Goal: Task Accomplishment & Management: Manage account settings

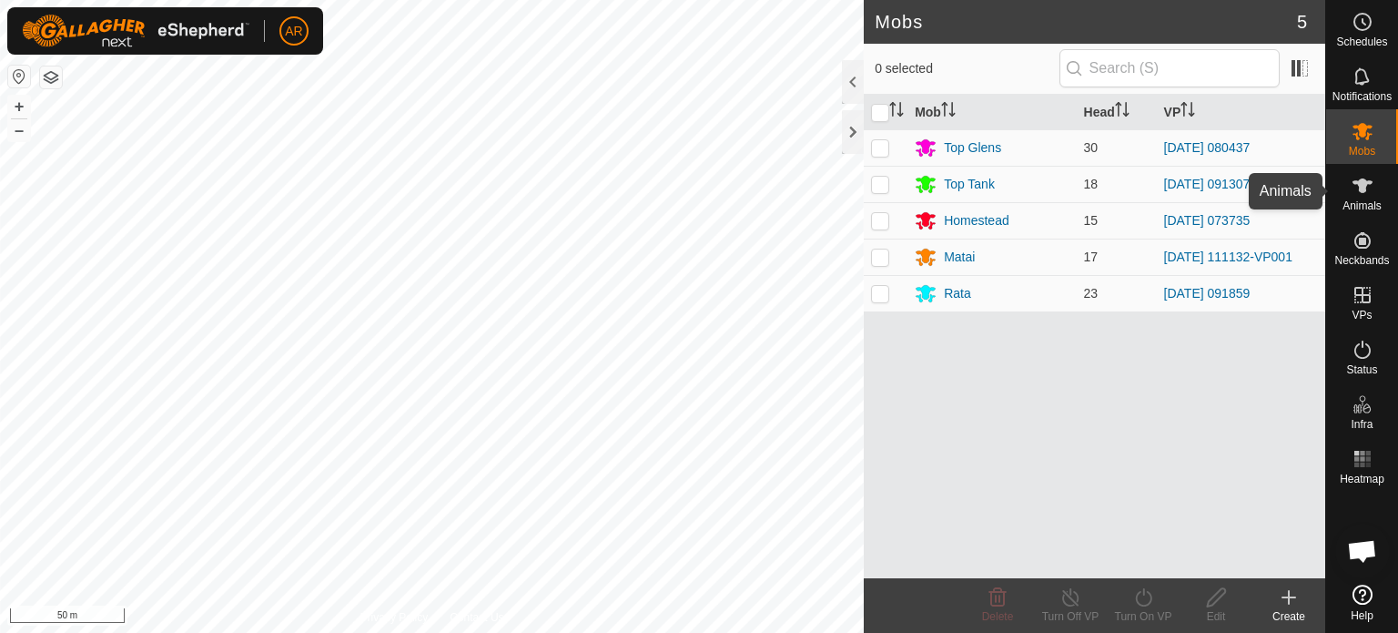
click at [1369, 192] on icon at bounding box center [1363, 186] width 22 height 22
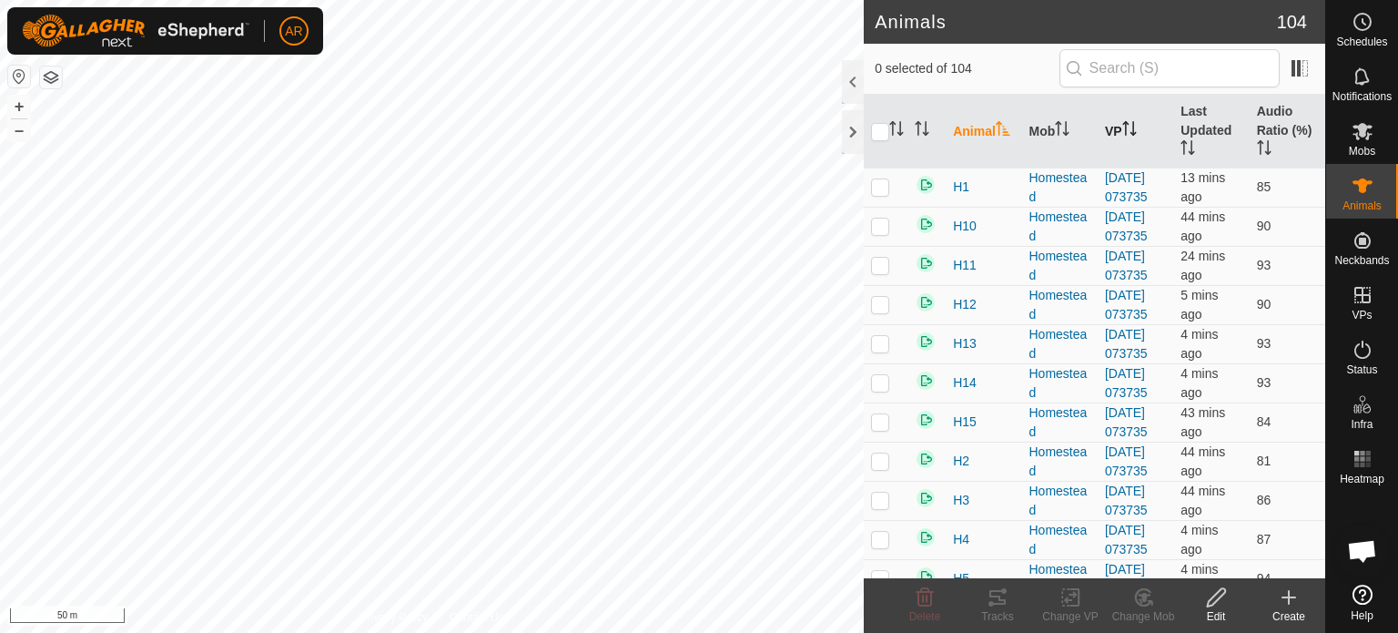
click at [1122, 127] on icon "Activate to sort" at bounding box center [1129, 128] width 15 height 15
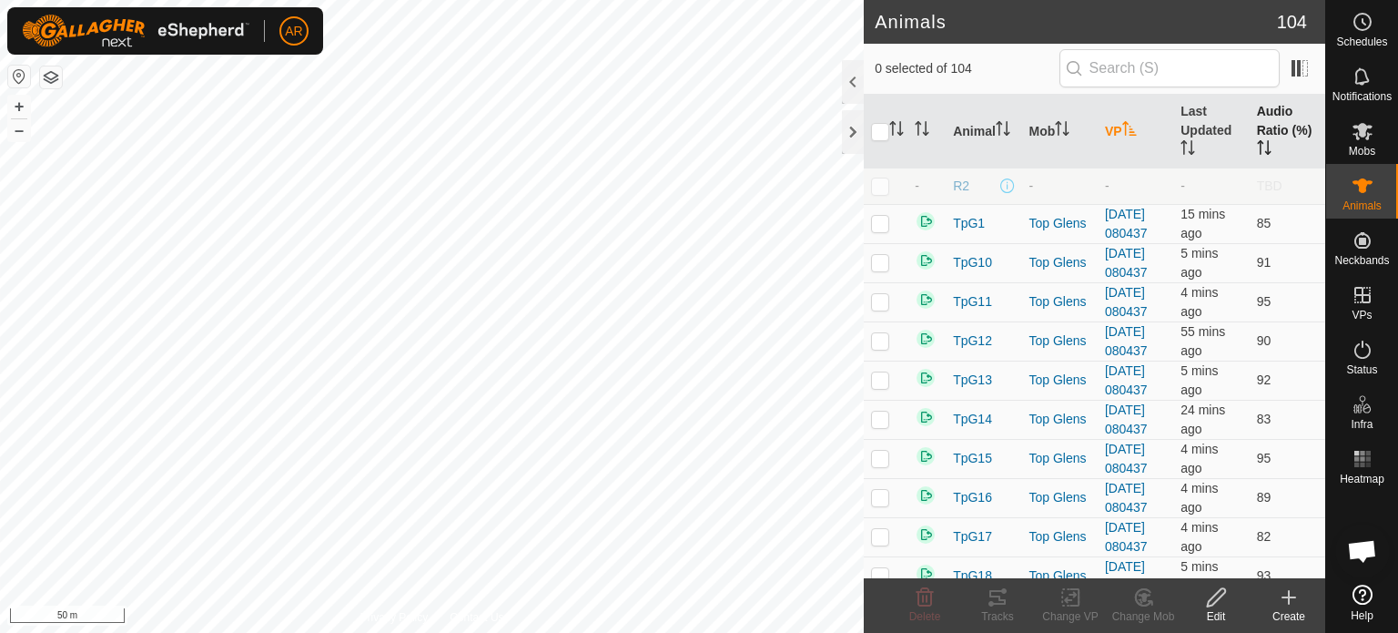
click at [1260, 141] on icon "Activate to sort" at bounding box center [1261, 147] width 2 height 15
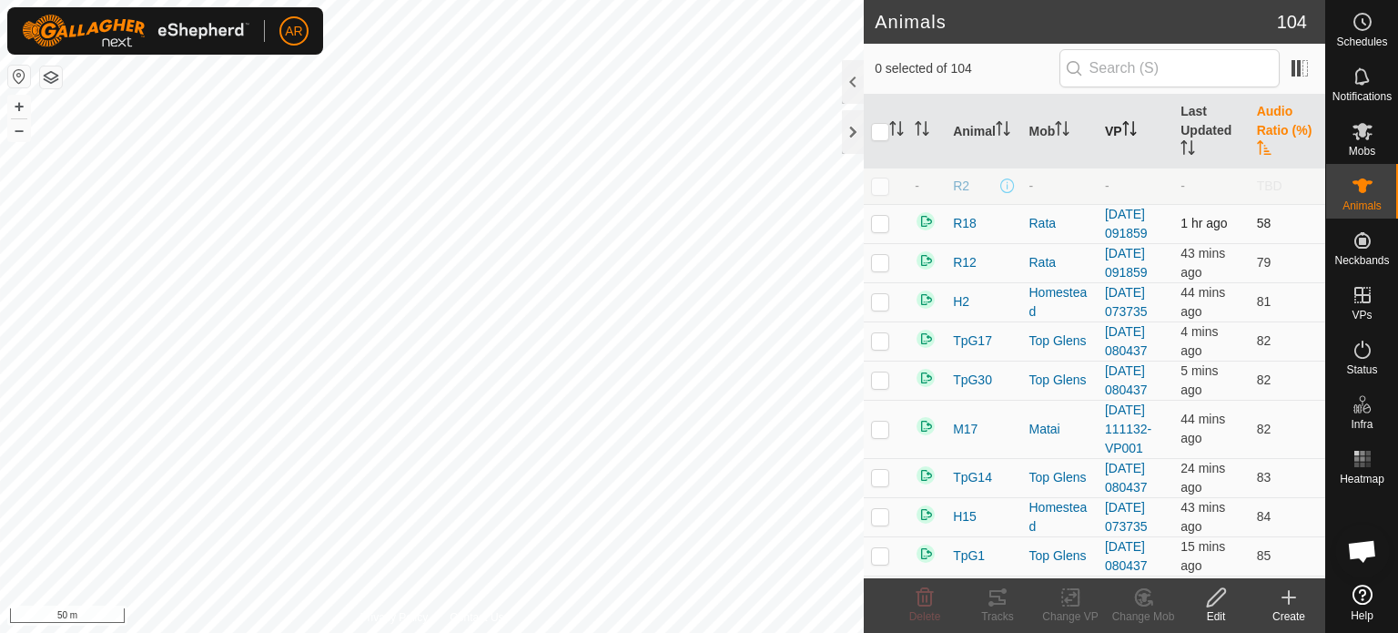
click at [881, 230] on p-checkbox at bounding box center [880, 223] width 18 height 15
checkbox input "true"
click at [1215, 597] on icon at bounding box center [1216, 597] width 23 height 22
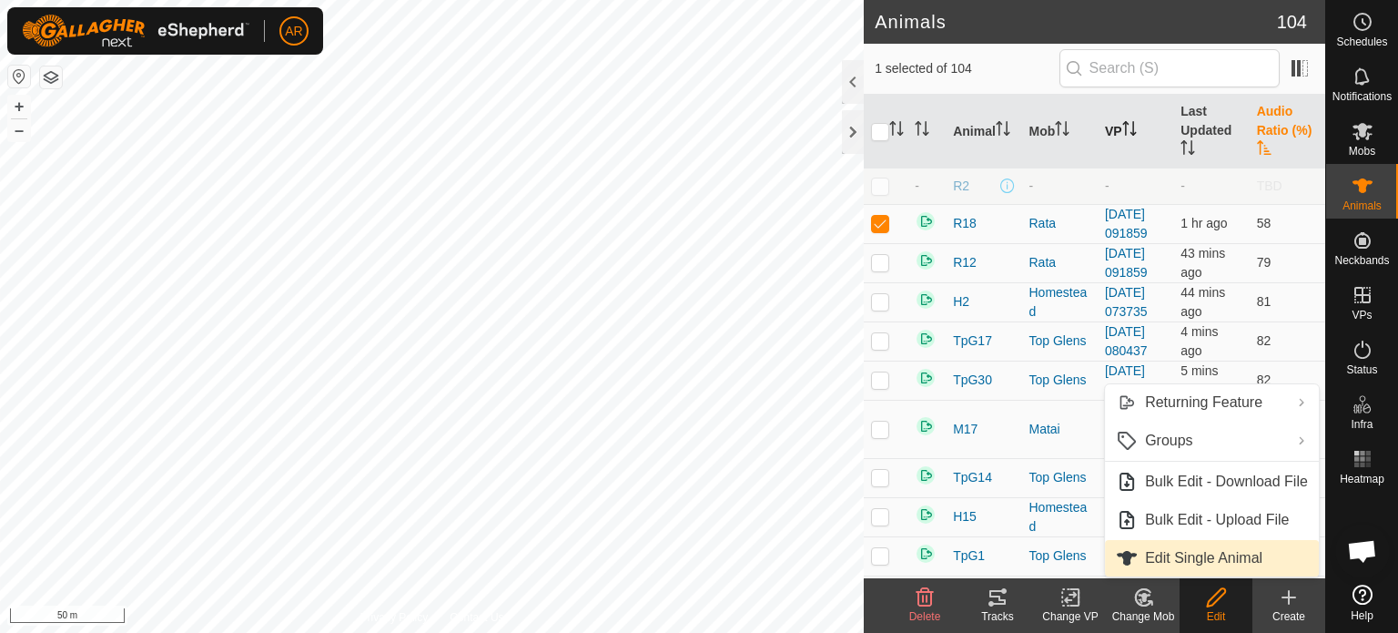
click at [1209, 557] on link "Edit Single Animal" at bounding box center [1212, 558] width 214 height 36
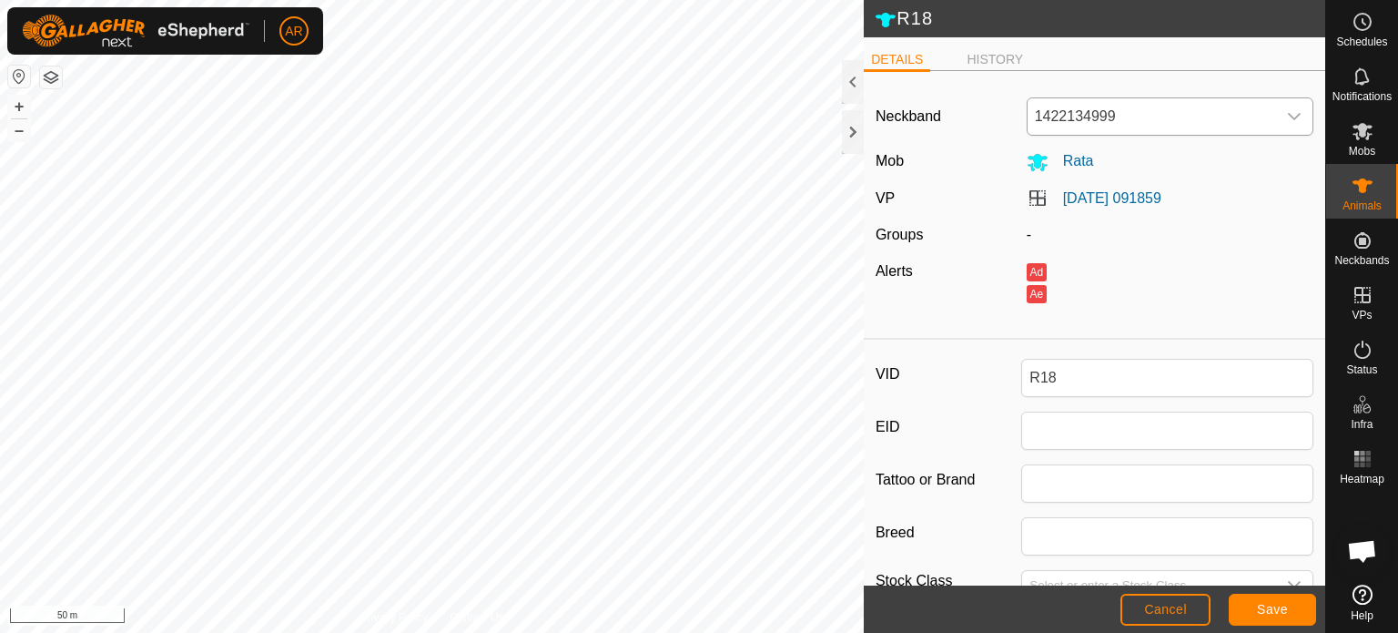
click at [1287, 110] on icon "dropdown trigger" at bounding box center [1294, 116] width 15 height 15
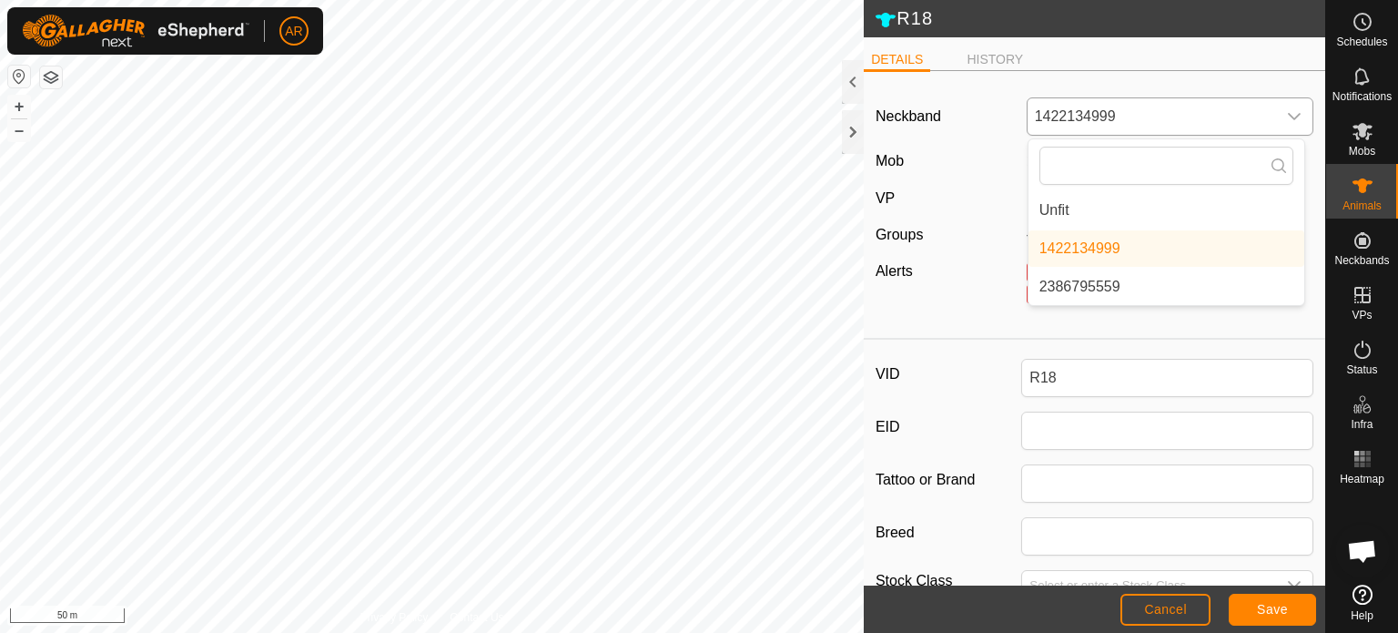
click at [1054, 218] on li "Unfit" at bounding box center [1167, 210] width 276 height 36
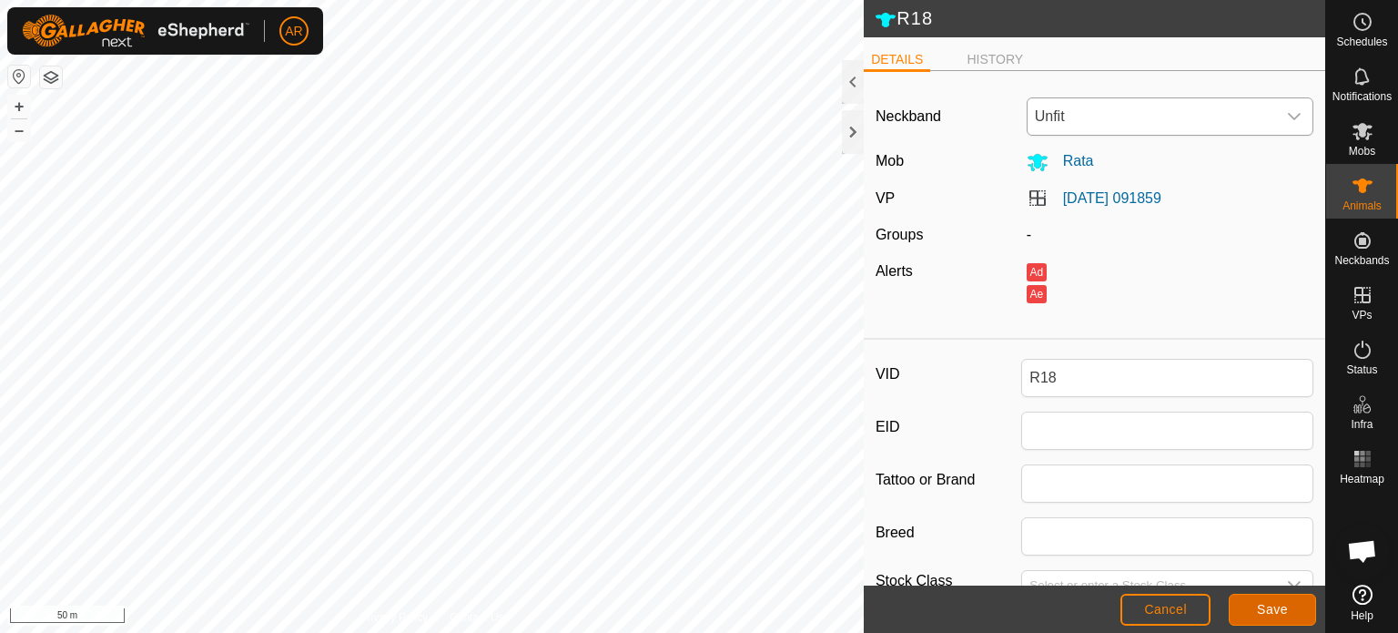
click at [1267, 606] on span "Save" at bounding box center [1272, 609] width 31 height 15
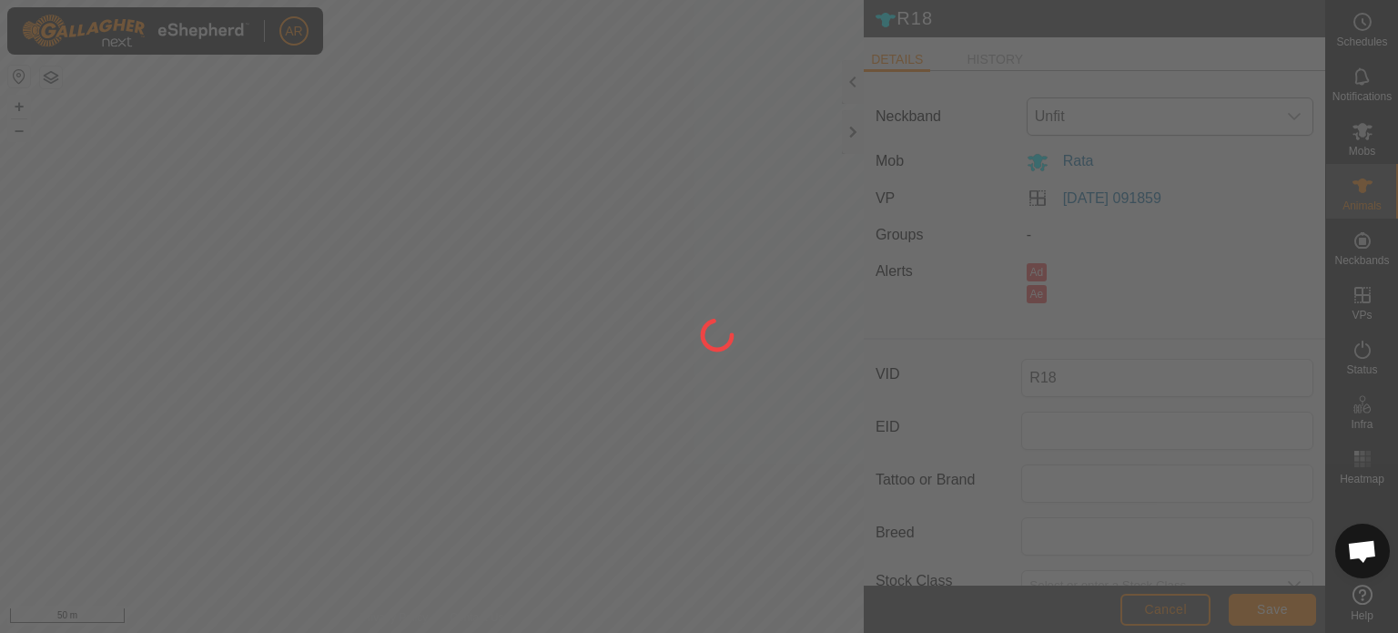
type input "-"
type input "0 kg"
type input "-"
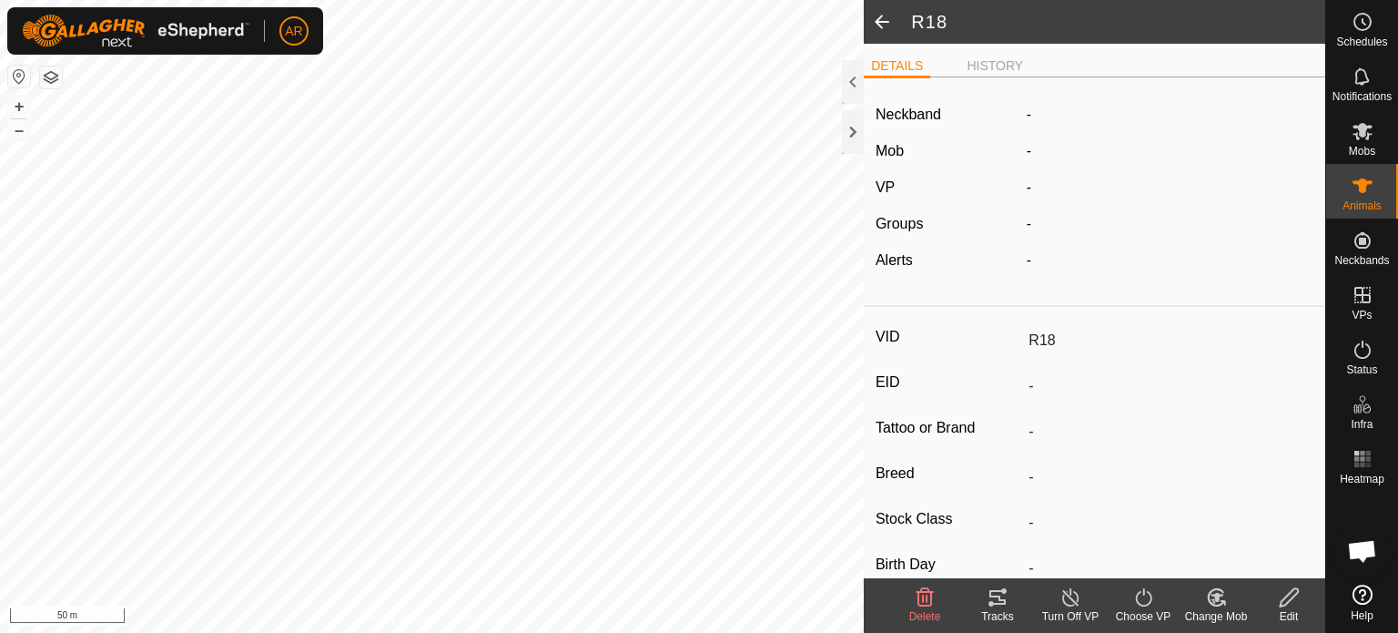
click at [879, 19] on span at bounding box center [882, 22] width 36 height 44
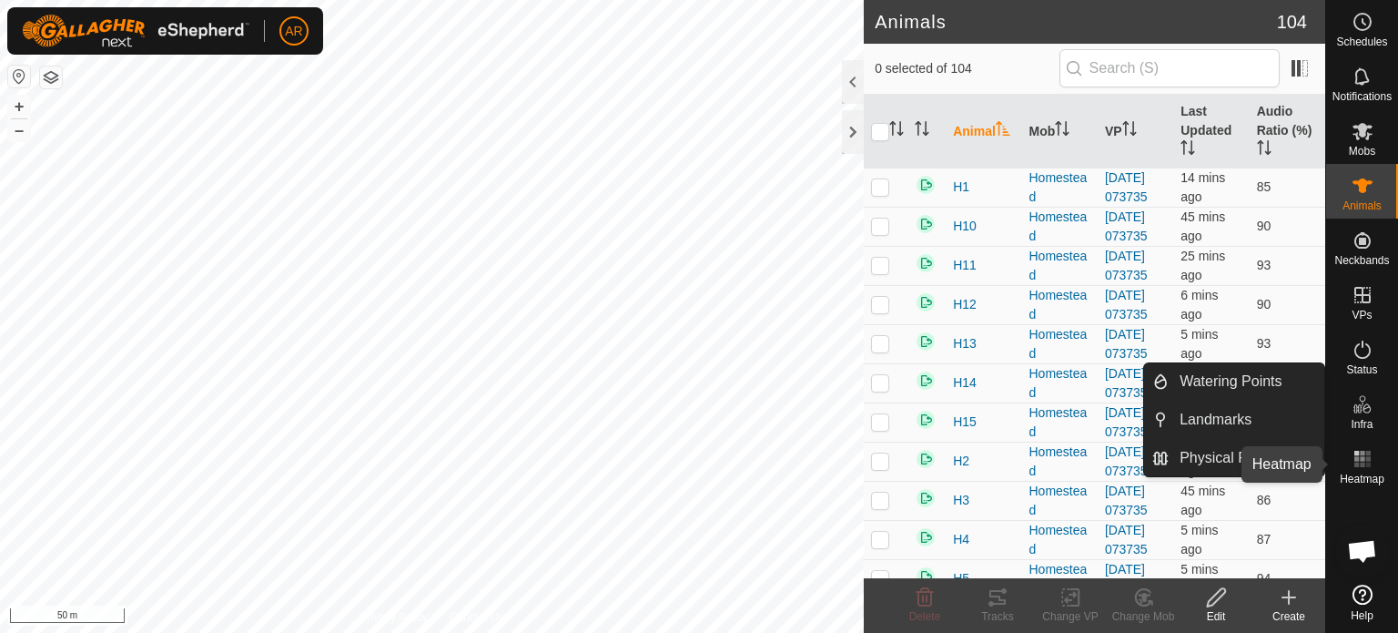
click at [1358, 469] on icon at bounding box center [1363, 459] width 22 height 22
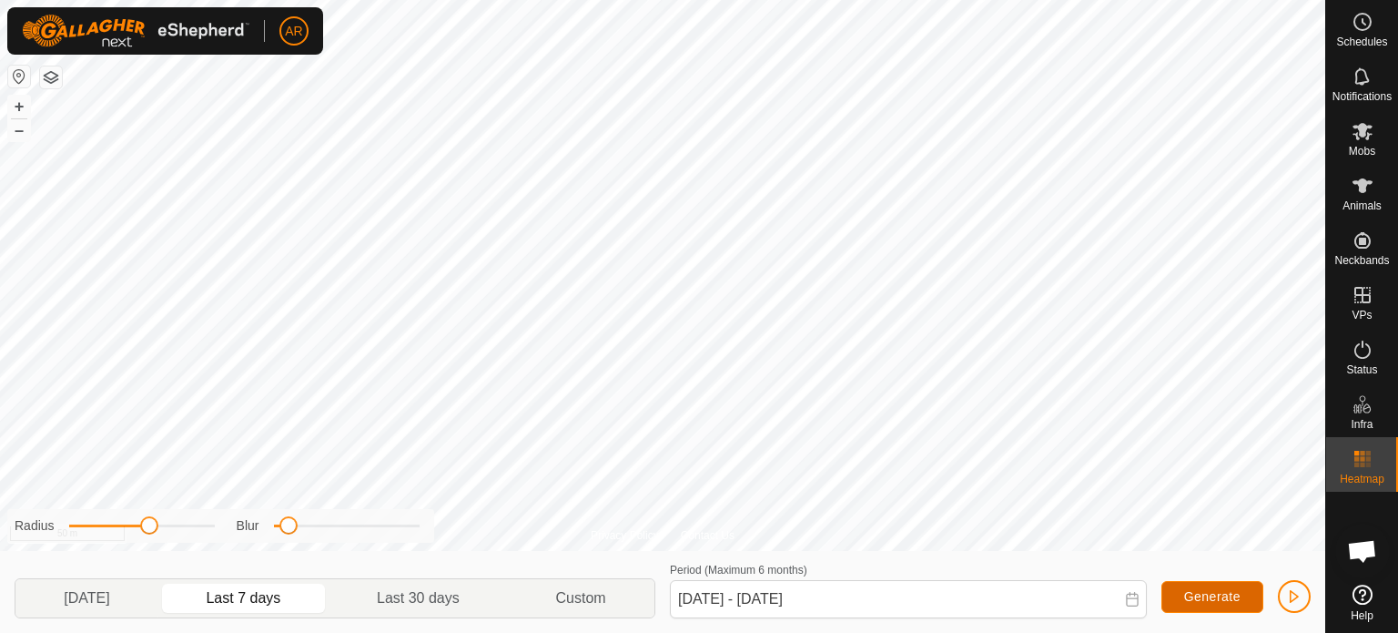
click at [1208, 597] on span "Generate" at bounding box center [1212, 596] width 56 height 15
click at [1359, 468] on icon at bounding box center [1363, 459] width 22 height 22
click at [99, 604] on p-togglebutton "[DATE]" at bounding box center [86, 598] width 143 height 38
type input "[DATE] - [DATE]"
drag, startPoint x: 288, startPoint y: 525, endPoint x: 344, endPoint y: 519, distance: 56.8
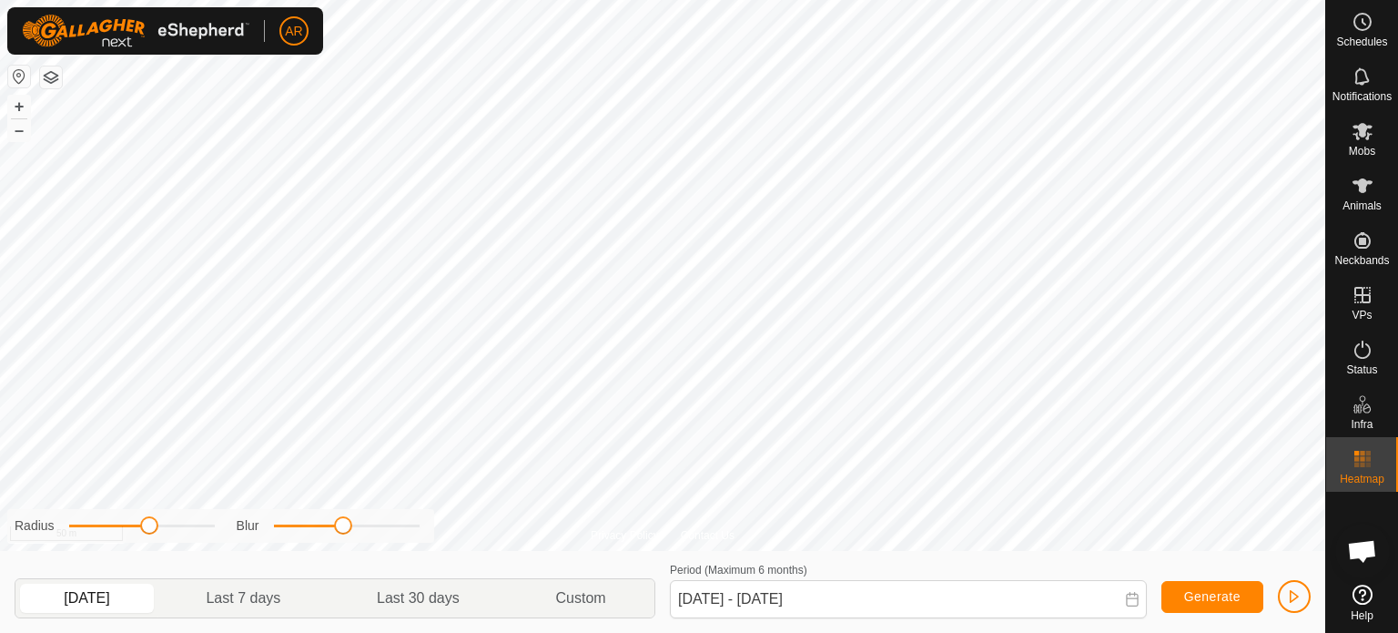
click at [344, 519] on span at bounding box center [343, 525] width 18 height 18
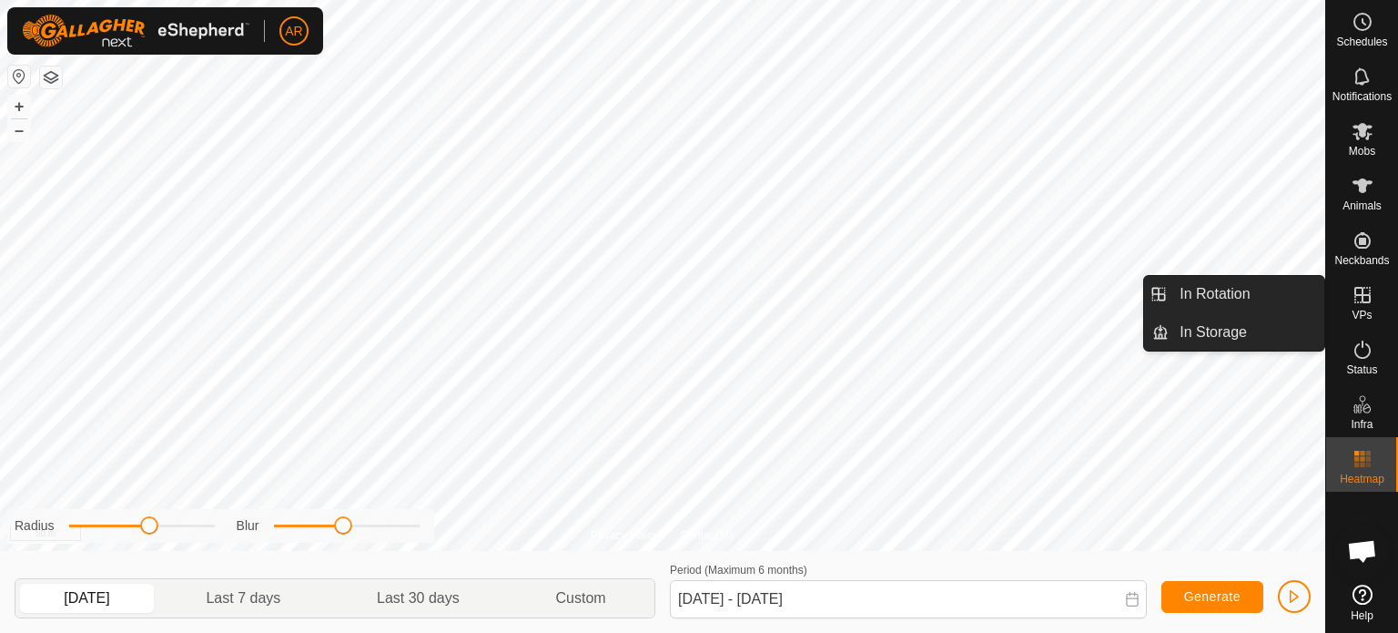
click at [1359, 300] on icon at bounding box center [1363, 295] width 22 height 22
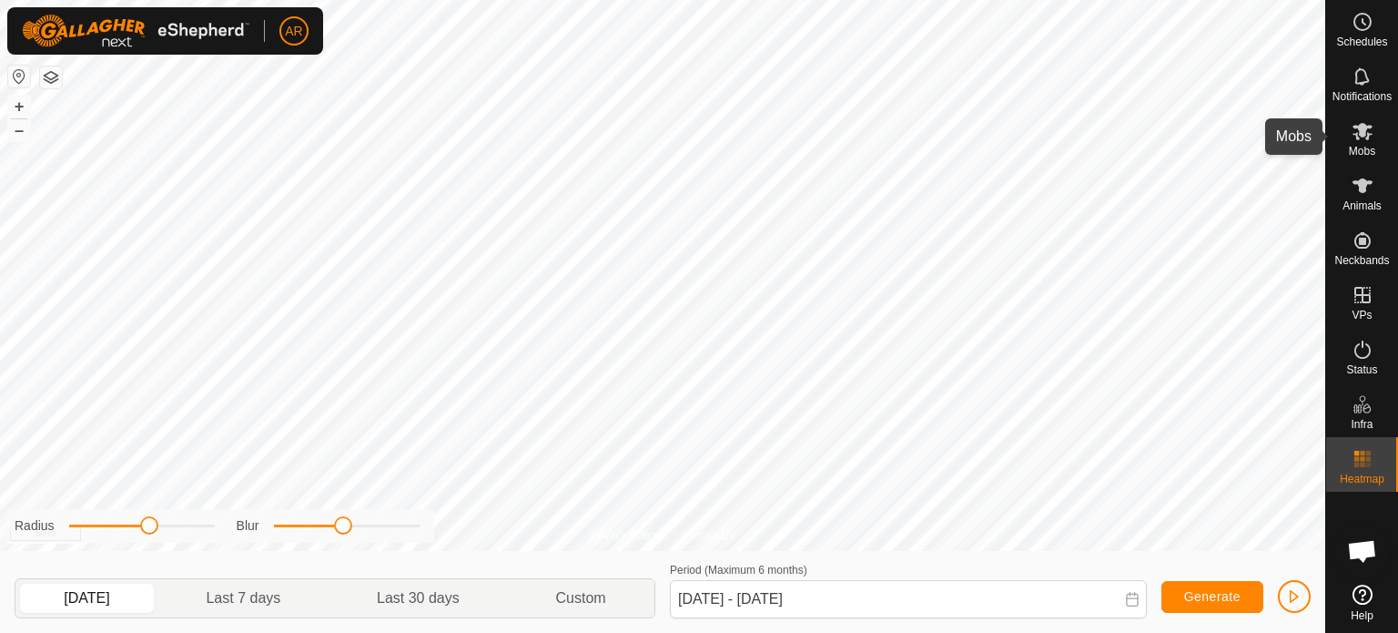
click at [1366, 128] on icon at bounding box center [1363, 131] width 20 height 17
